Goal: Task Accomplishment & Management: Complete application form

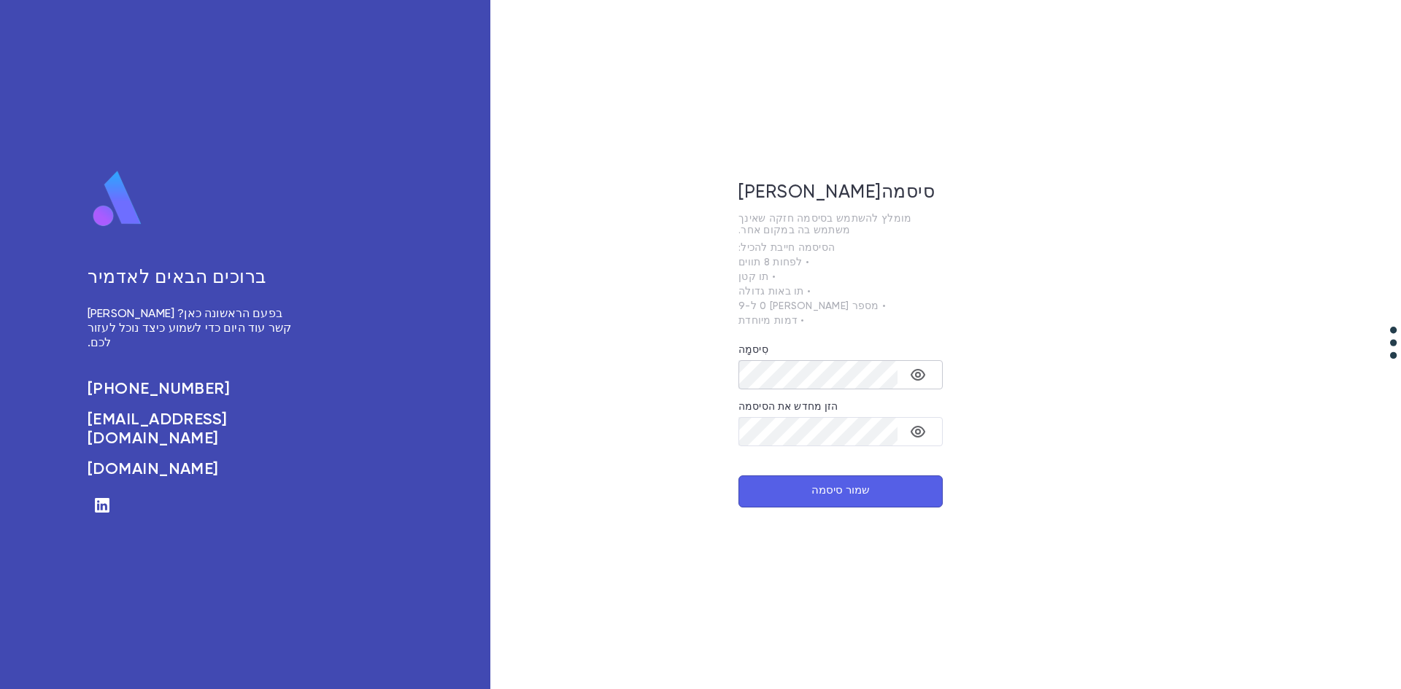
click at [910, 378] on icon "הפעל/הפעל את נראות הסיסמה" at bounding box center [918, 375] width 18 height 18
click at [916, 375] on icon "הפעל/הפעל את נראות הסיסמה" at bounding box center [917, 374] width 15 height 15
click at [791, 326] on font "• דמות מיוחדת" at bounding box center [771, 321] width 66 height 10
drag, startPoint x: 797, startPoint y: 326, endPoint x: 804, endPoint y: 323, distance: 7.9
click at [802, 324] on p "• דמות מיוחדת" at bounding box center [840, 321] width 204 height 12
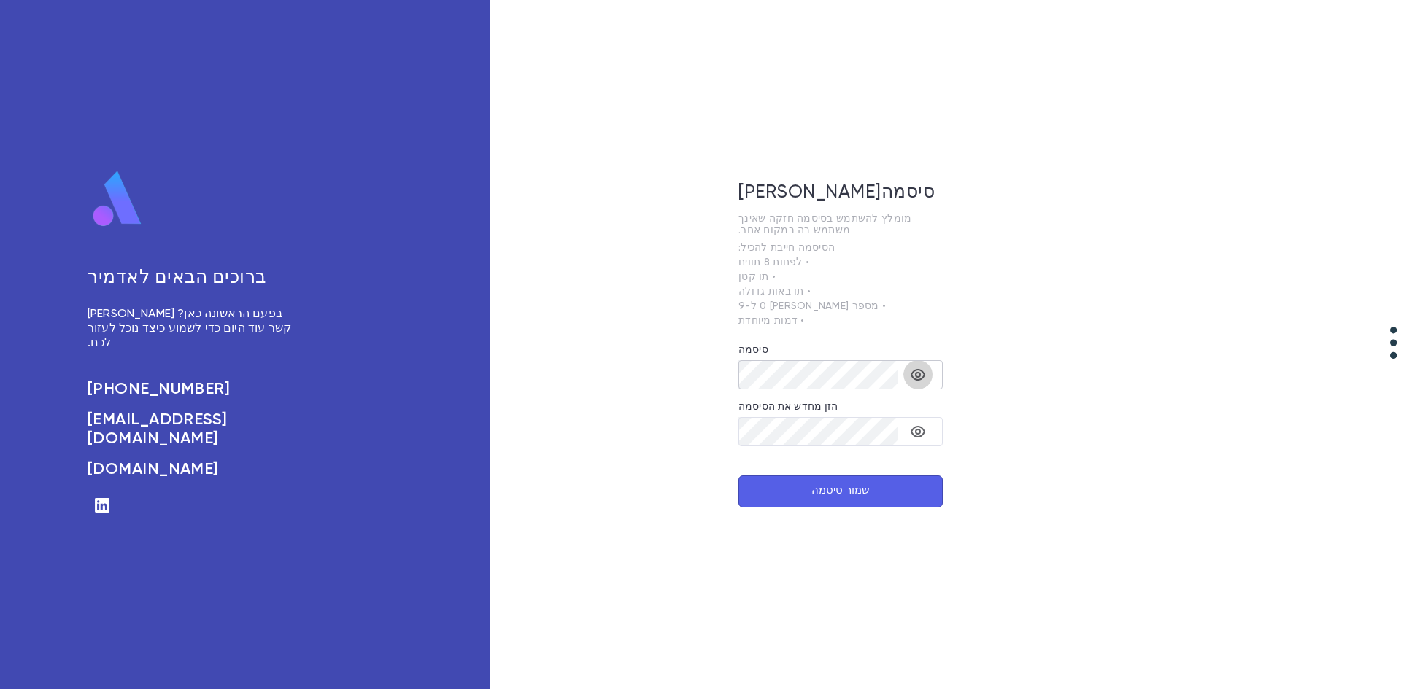
click at [921, 375] on icon "הפעל/הפעל את נראות הסיסמה" at bounding box center [918, 375] width 18 height 18
click at [920, 375] on icon "הפעל/הפעל את נראות הסיסמה" at bounding box center [918, 375] width 18 height 18
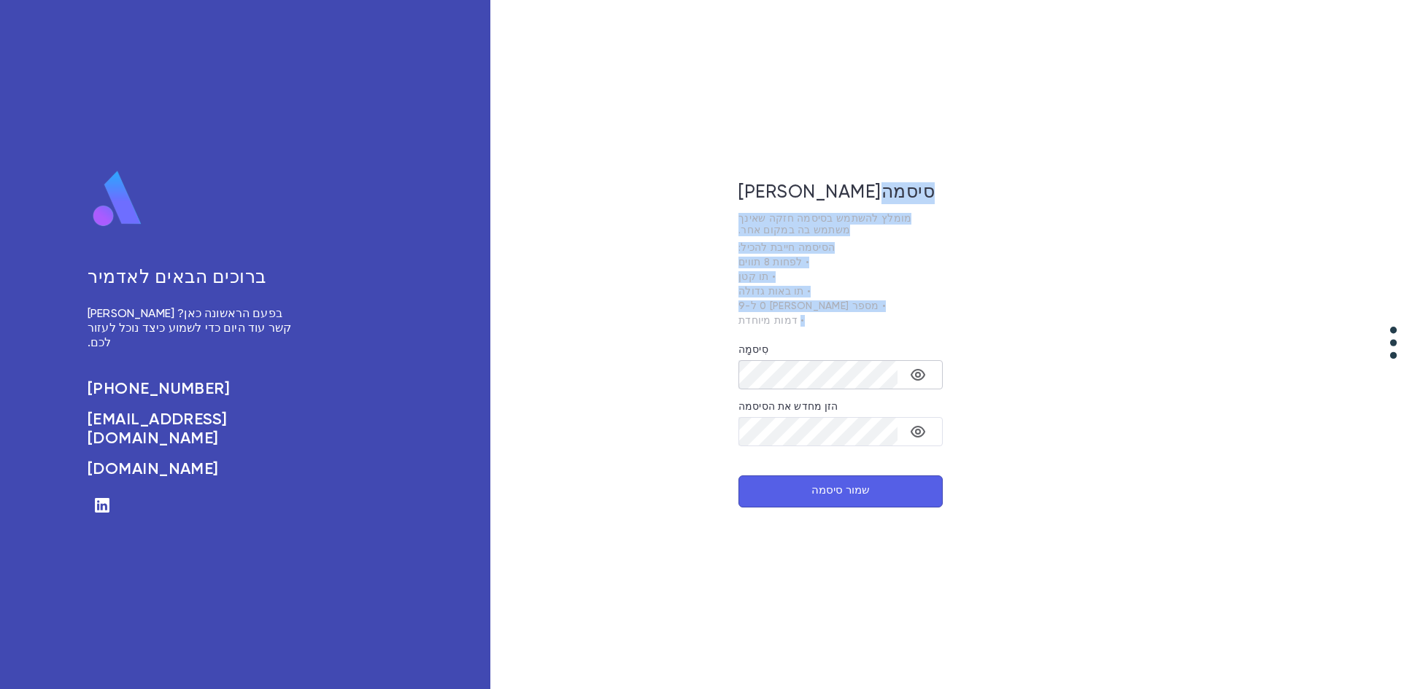
drag, startPoint x: 797, startPoint y: 325, endPoint x: 907, endPoint y: 220, distance: 152.2
click at [876, 209] on div "[PERSON_NAME] סיסמה מומלץ להשתמש בסיסמה חזקה שאינך משתמש בה במקום אחר. הסיסמה ח…" at bounding box center [840, 344] width 204 height 325
click at [944, 217] on div "[PERSON_NAME] סיסמה מומלץ להשתמש בסיסמה חזקה שאינך משתמש בה במקום אחר. הסיסמה ח…" at bounding box center [840, 344] width 700 height 689
drag, startPoint x: 914, startPoint y: 222, endPoint x: 732, endPoint y: 324, distance: 208.0
click at [733, 325] on div "[PERSON_NAME] סיסמה מומלץ להשתמש בסיסמה חזקה שאינך משתמש בה במקום אחר. הסיסמה ח…" at bounding box center [840, 344] width 700 height 689
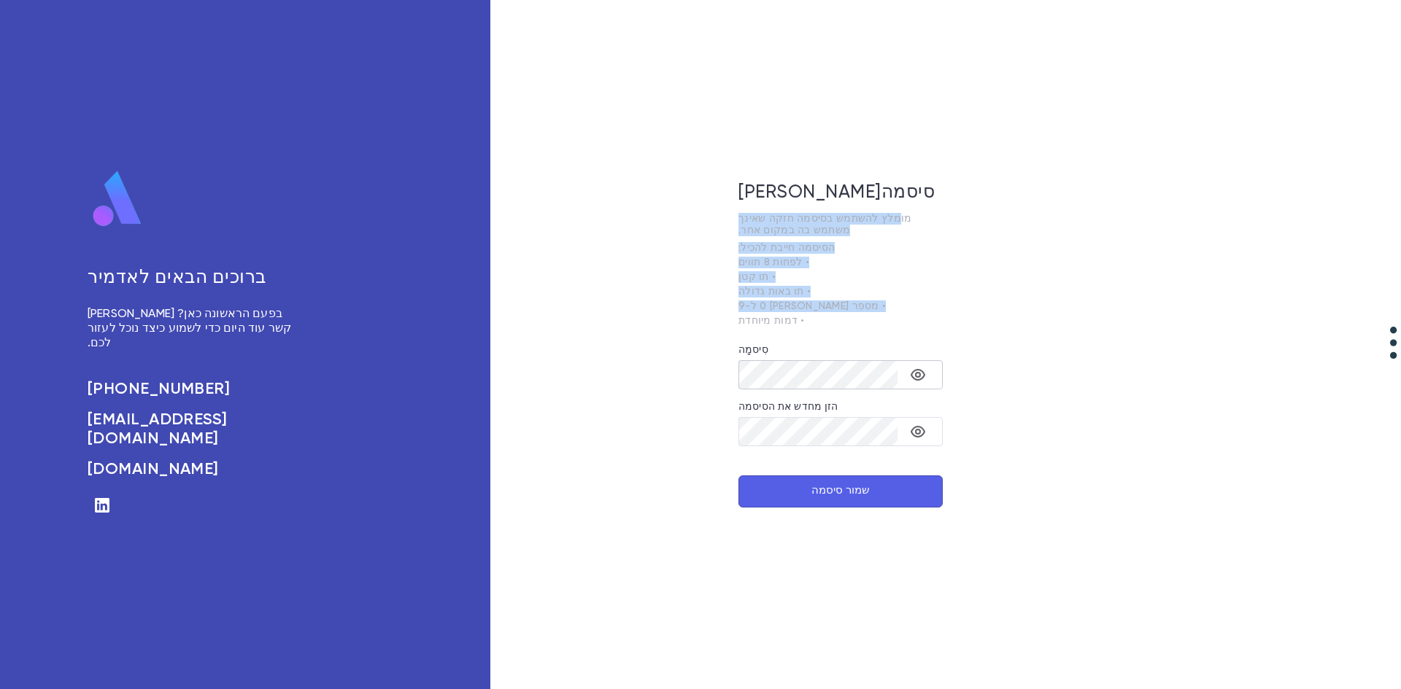
click at [732, 324] on div "[PERSON_NAME] סיסמה מומלץ להשתמש בסיסמה חזקה שאינך משתמש בה במקום אחר. הסיסמה ח…" at bounding box center [840, 344] width 700 height 689
